Goal: Task Accomplishment & Management: Manage account settings

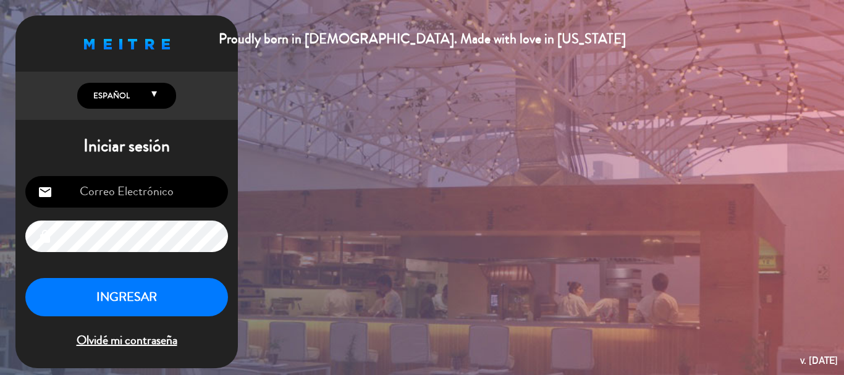
type input "[EMAIL_ADDRESS][DOMAIN_NAME]"
click at [124, 306] on button "INGRESAR" at bounding box center [126, 297] width 203 height 39
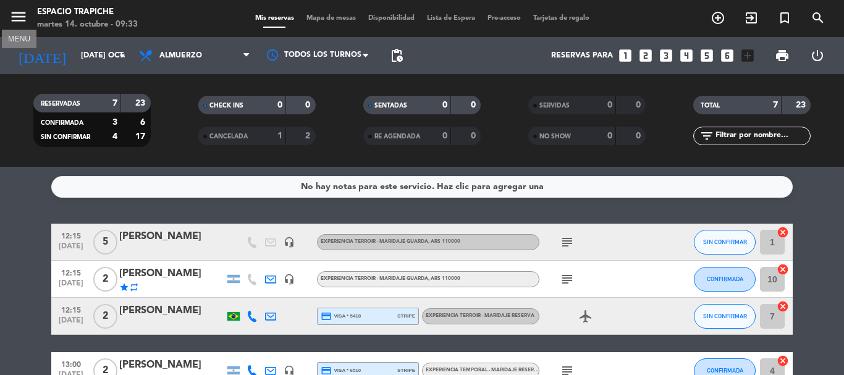
click at [12, 11] on icon "menu" at bounding box center [18, 16] width 19 height 19
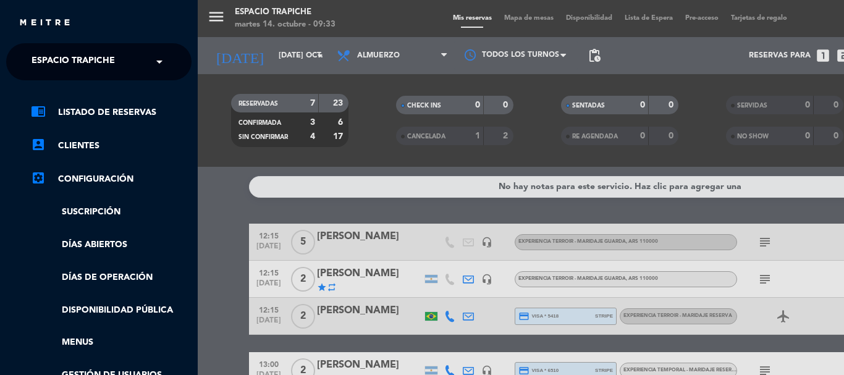
click at [67, 50] on span "Espacio Trapiche" at bounding box center [73, 62] width 83 height 26
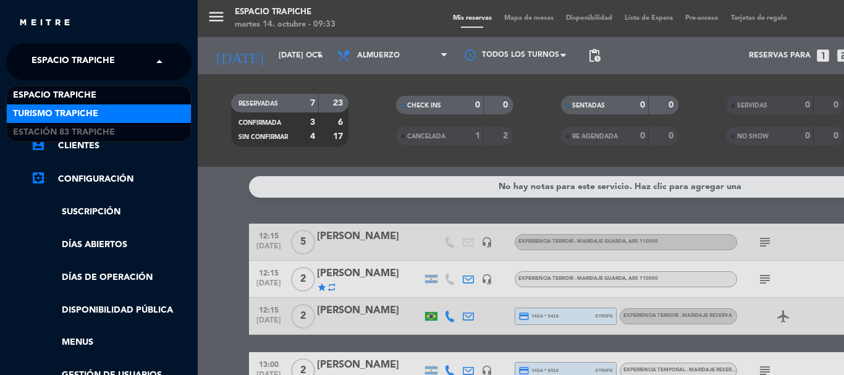
click at [73, 111] on span "Turismo Trapiche" at bounding box center [55, 114] width 85 height 14
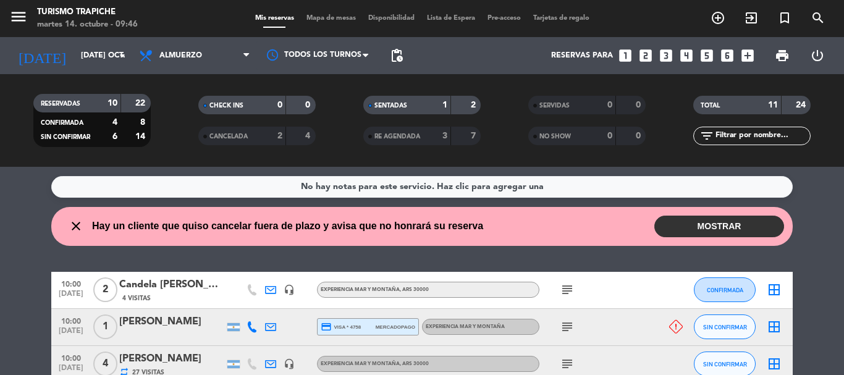
scroll to position [62, 0]
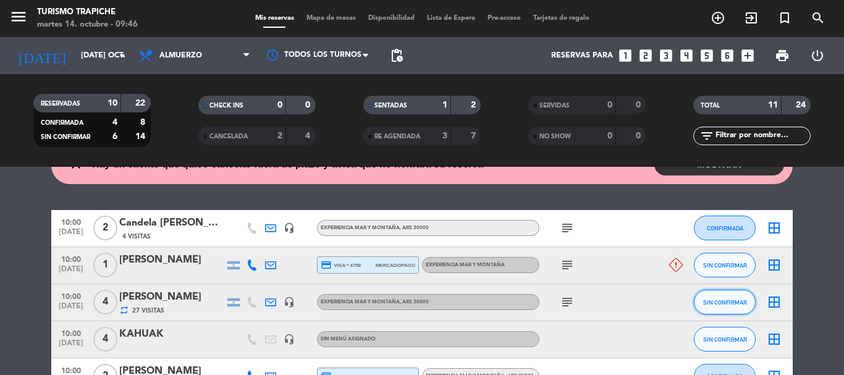
click at [732, 306] on button "SIN CONFIRMAR" at bounding box center [725, 302] width 62 height 25
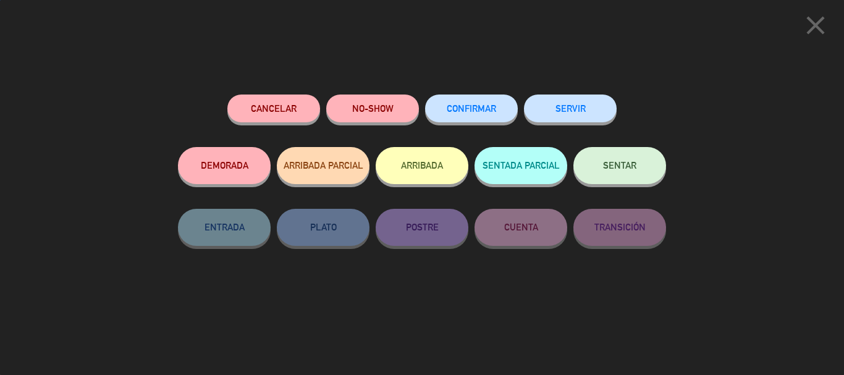
click at [385, 166] on button "ARRIBADA" at bounding box center [422, 165] width 93 height 37
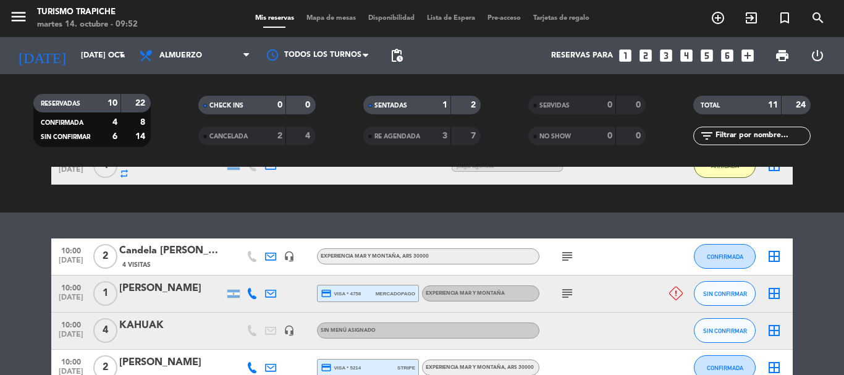
scroll to position [247, 0]
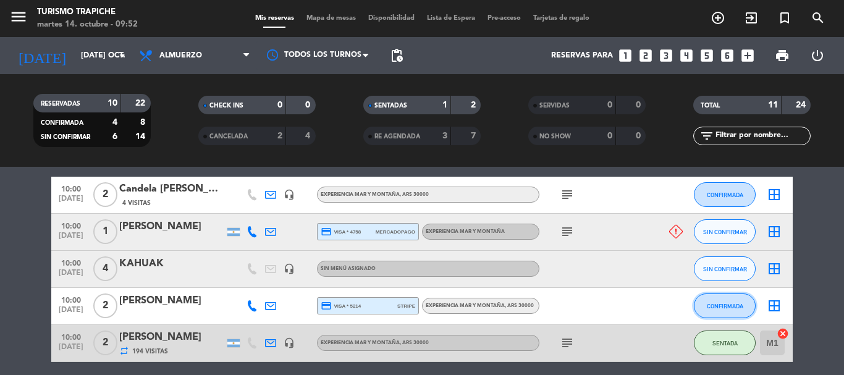
click at [700, 305] on button "CONFIRMADA" at bounding box center [725, 305] width 62 height 25
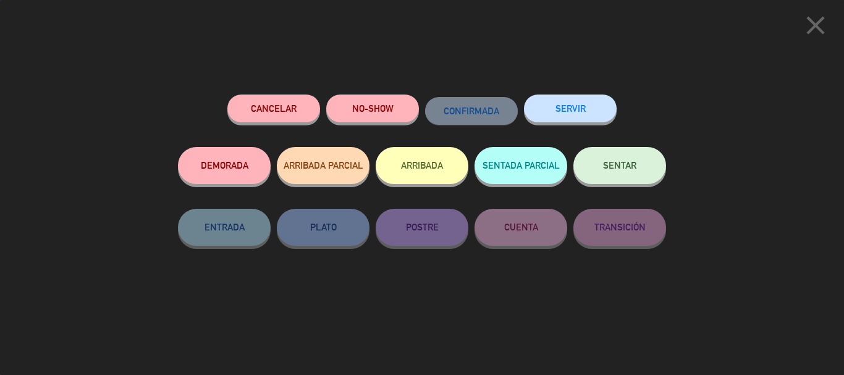
click at [447, 178] on button "ARRIBADA" at bounding box center [422, 165] width 93 height 37
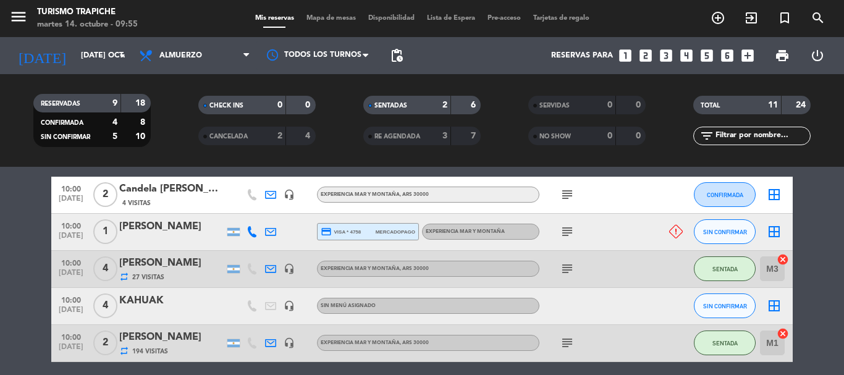
scroll to position [95, 0]
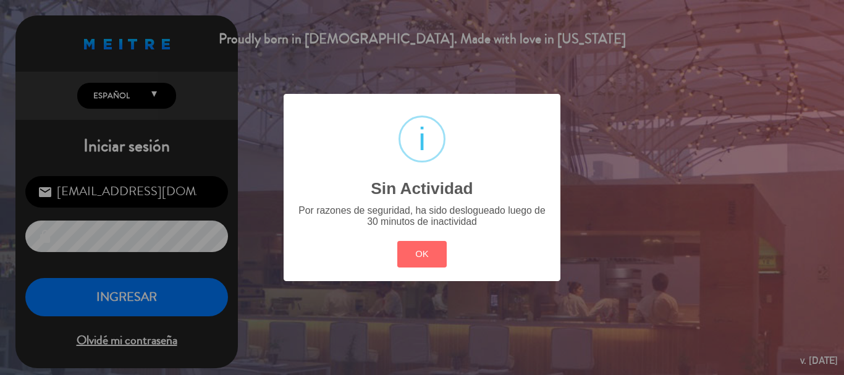
click at [141, 286] on div "? ! i Sin Actividad × Por razones de seguridad, ha sido deslogueado luego de 30…" at bounding box center [422, 187] width 844 height 375
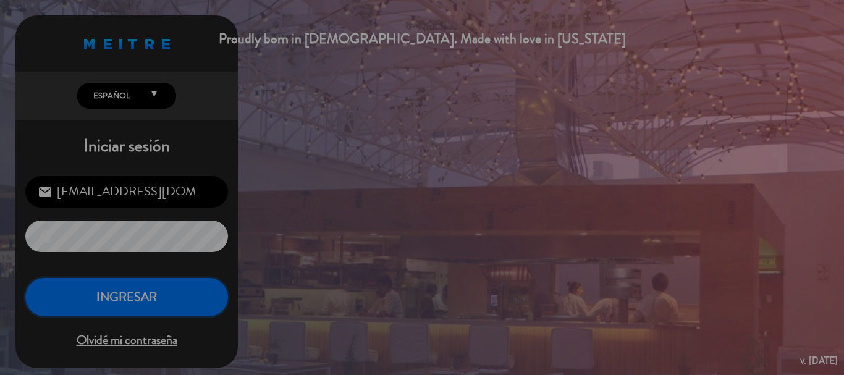
click at [141, 288] on button "INGRESAR" at bounding box center [126, 297] width 203 height 39
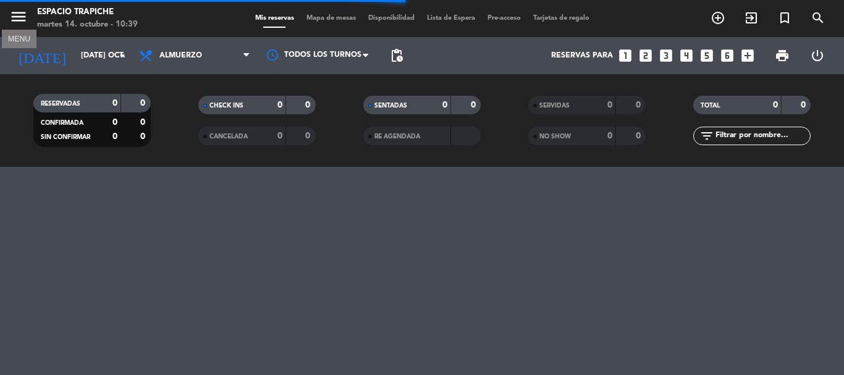
click at [19, 18] on icon "menu" at bounding box center [18, 16] width 19 height 19
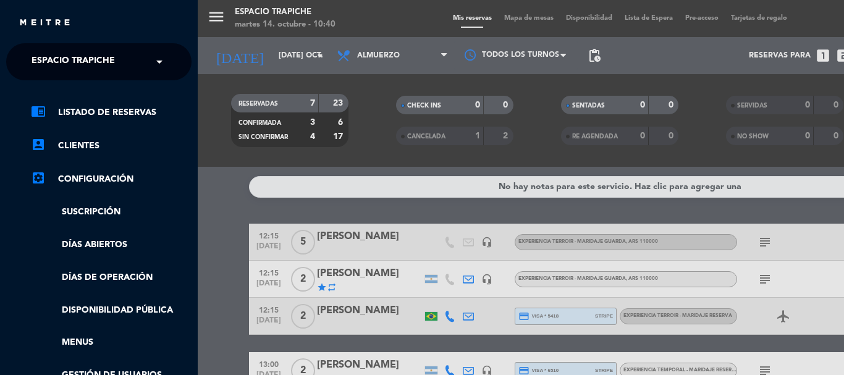
click at [46, 59] on span "Espacio Trapiche" at bounding box center [73, 62] width 83 height 26
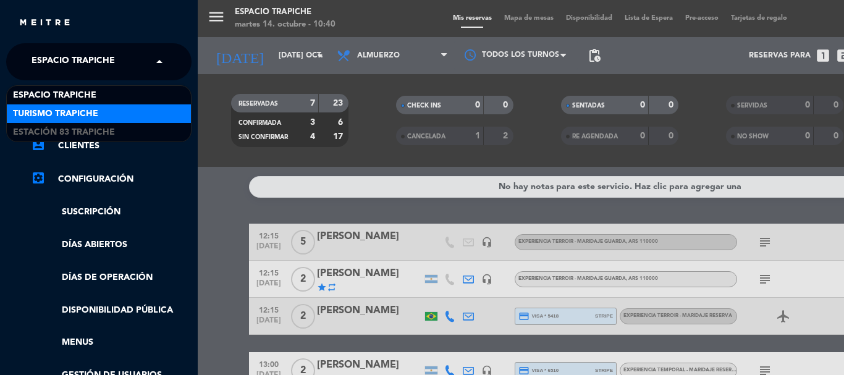
click at [62, 111] on span "Turismo Trapiche" at bounding box center [55, 114] width 85 height 14
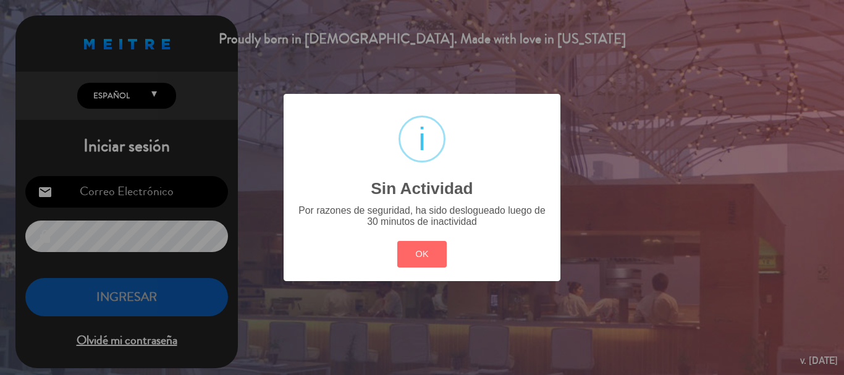
type input "[EMAIL_ADDRESS][DOMAIN_NAME]"
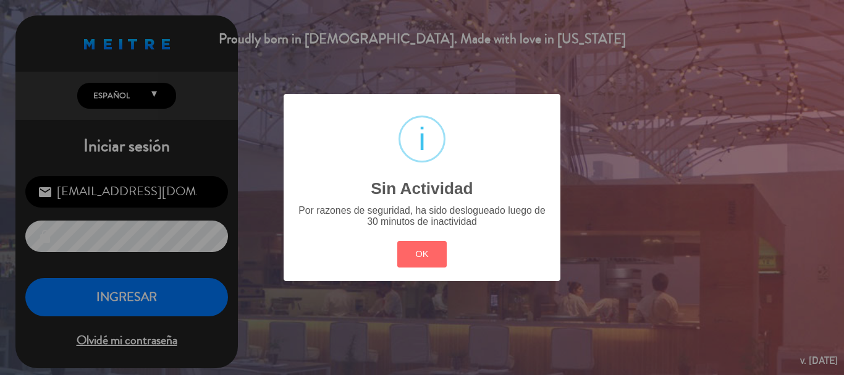
click at [123, 300] on div "? ! i Sin Actividad × Por razones de seguridad, ha sido deslogueado luego de 30…" at bounding box center [422, 187] width 844 height 375
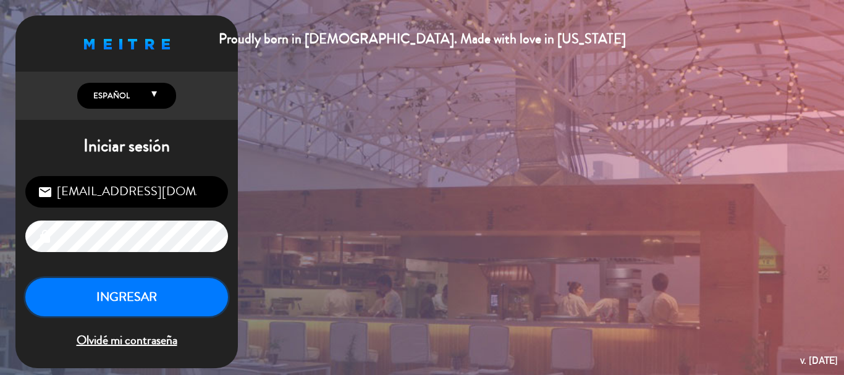
click at [129, 298] on button "INGRESAR" at bounding box center [126, 297] width 203 height 39
